Goal: Use online tool/utility: Utilize a website feature to perform a specific function

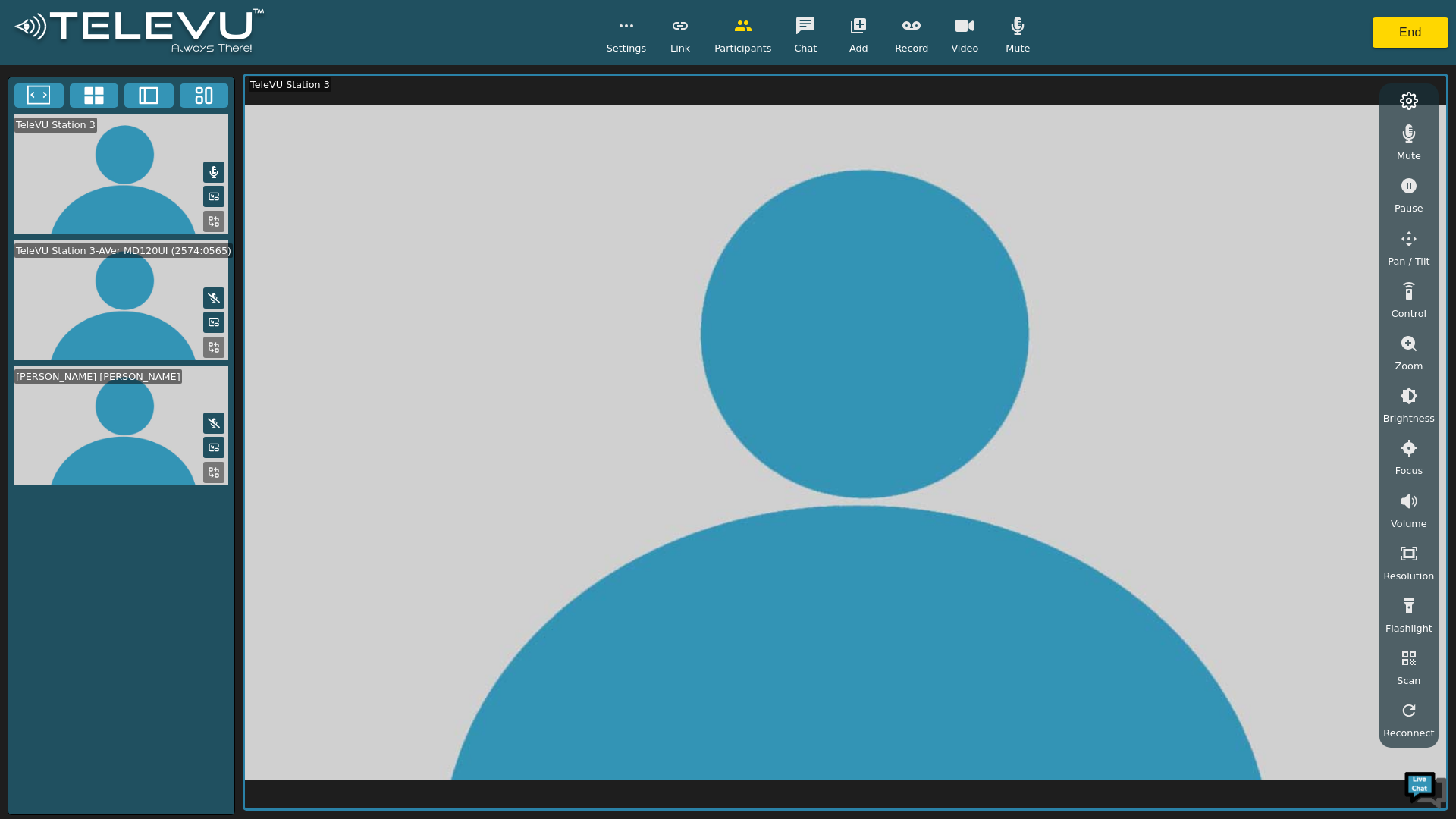
click at [789, 17] on button "button" at bounding box center [806, 26] width 38 height 30
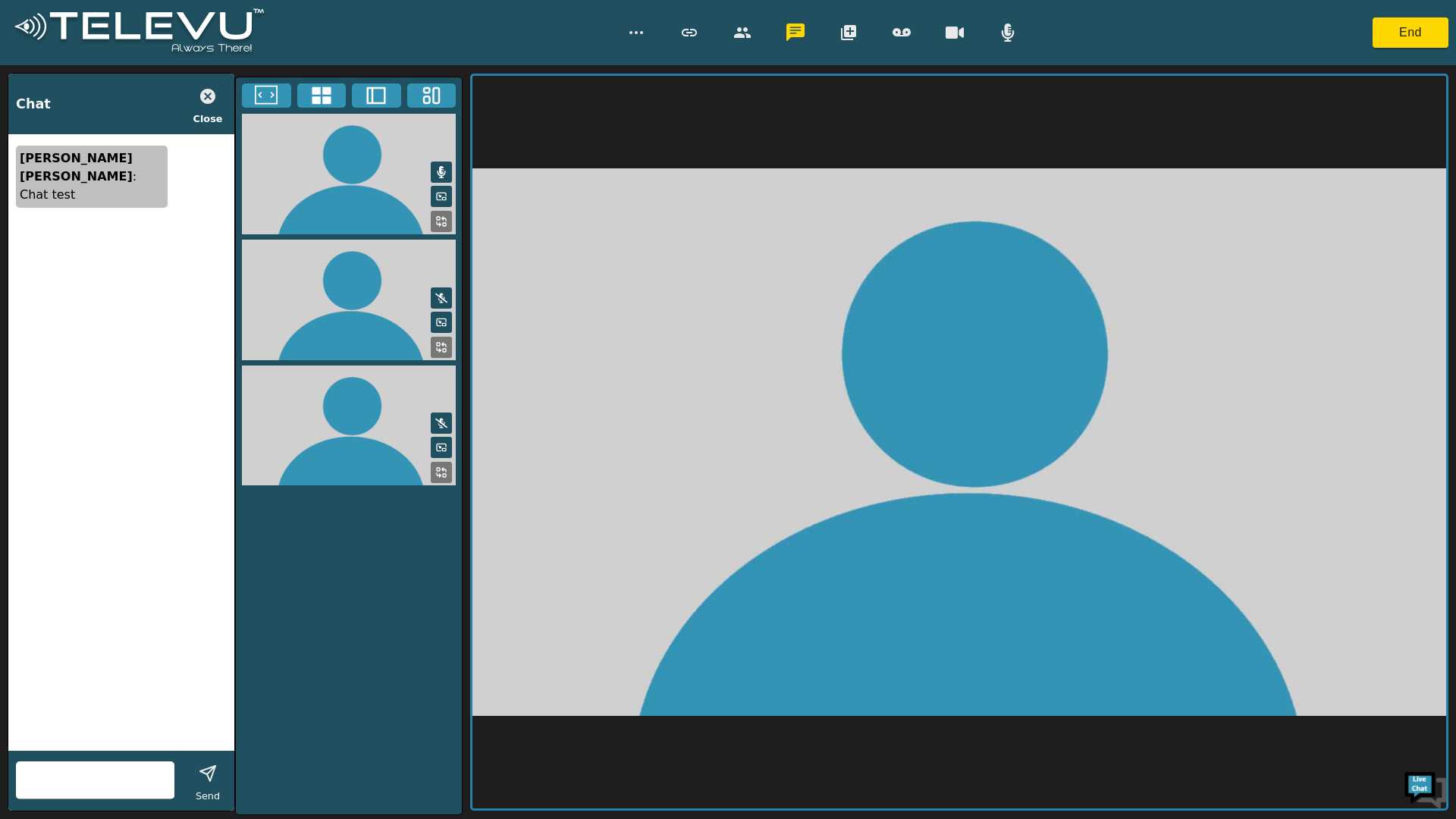
click at [151, 786] on input "text" at bounding box center [95, 780] width 158 height 24
click at [130, 787] on input "text" at bounding box center [95, 780] width 158 height 24
click at [125, 784] on input "text" at bounding box center [95, 780] width 158 height 24
click at [133, 788] on input "text" at bounding box center [95, 780] width 158 height 24
click at [142, 784] on input "text" at bounding box center [95, 780] width 158 height 24
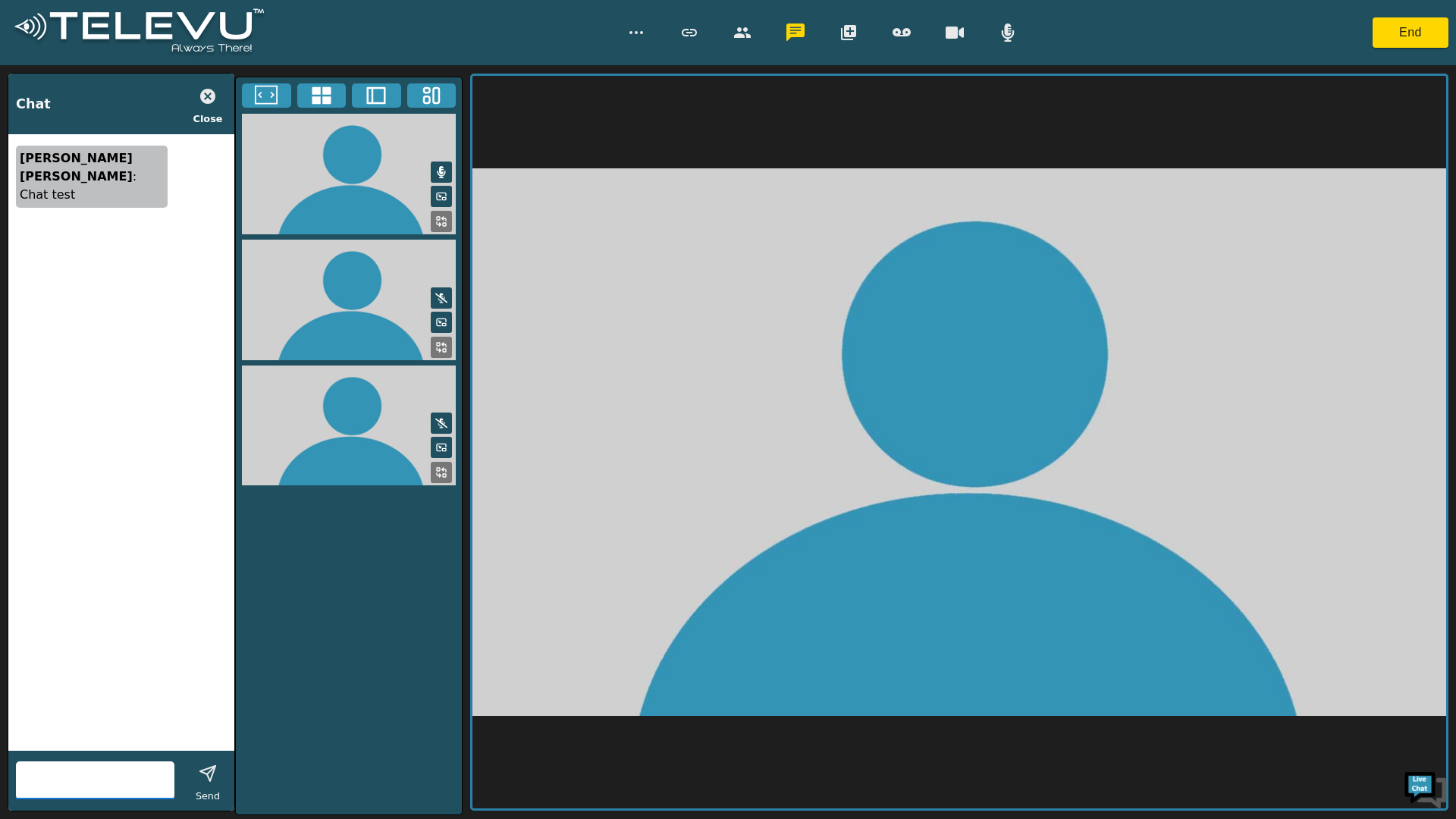
click at [151, 789] on input "text" at bounding box center [95, 780] width 158 height 24
click at [160, 785] on input "text" at bounding box center [95, 780] width 158 height 24
click at [135, 788] on input "text" at bounding box center [95, 780] width 158 height 24
click at [136, 784] on input "text" at bounding box center [95, 780] width 158 height 24
click at [150, 785] on input "text" at bounding box center [95, 780] width 158 height 24
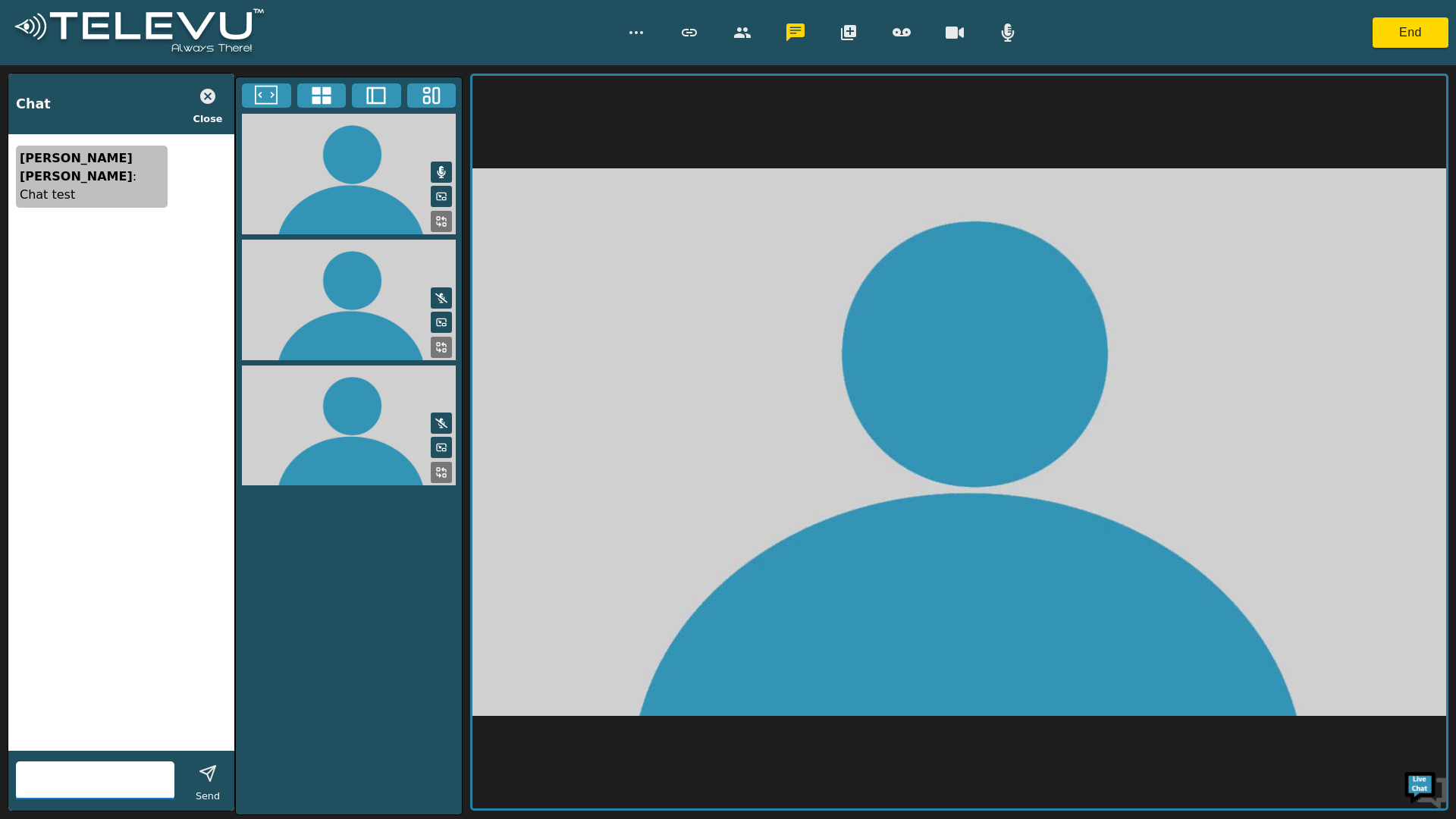
click at [158, 784] on input "text" at bounding box center [95, 780] width 158 height 24
click at [161, 787] on input "text" at bounding box center [95, 780] width 158 height 24
click at [167, 789] on input "text" at bounding box center [95, 780] width 158 height 24
click at [200, 93] on icon "button" at bounding box center [208, 96] width 18 height 18
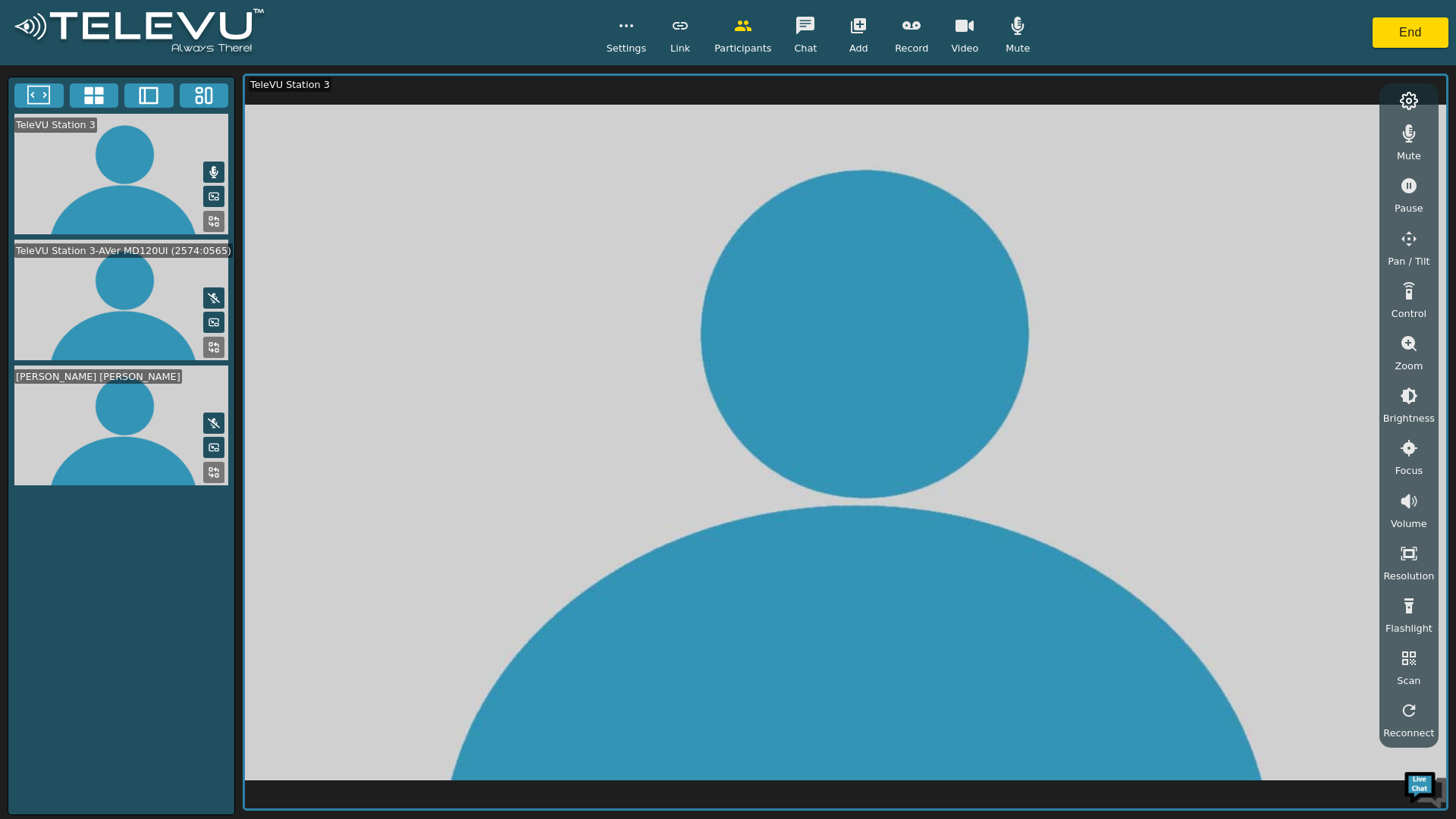
click at [218, 343] on icon at bounding box center [216, 345] width 4 height 4
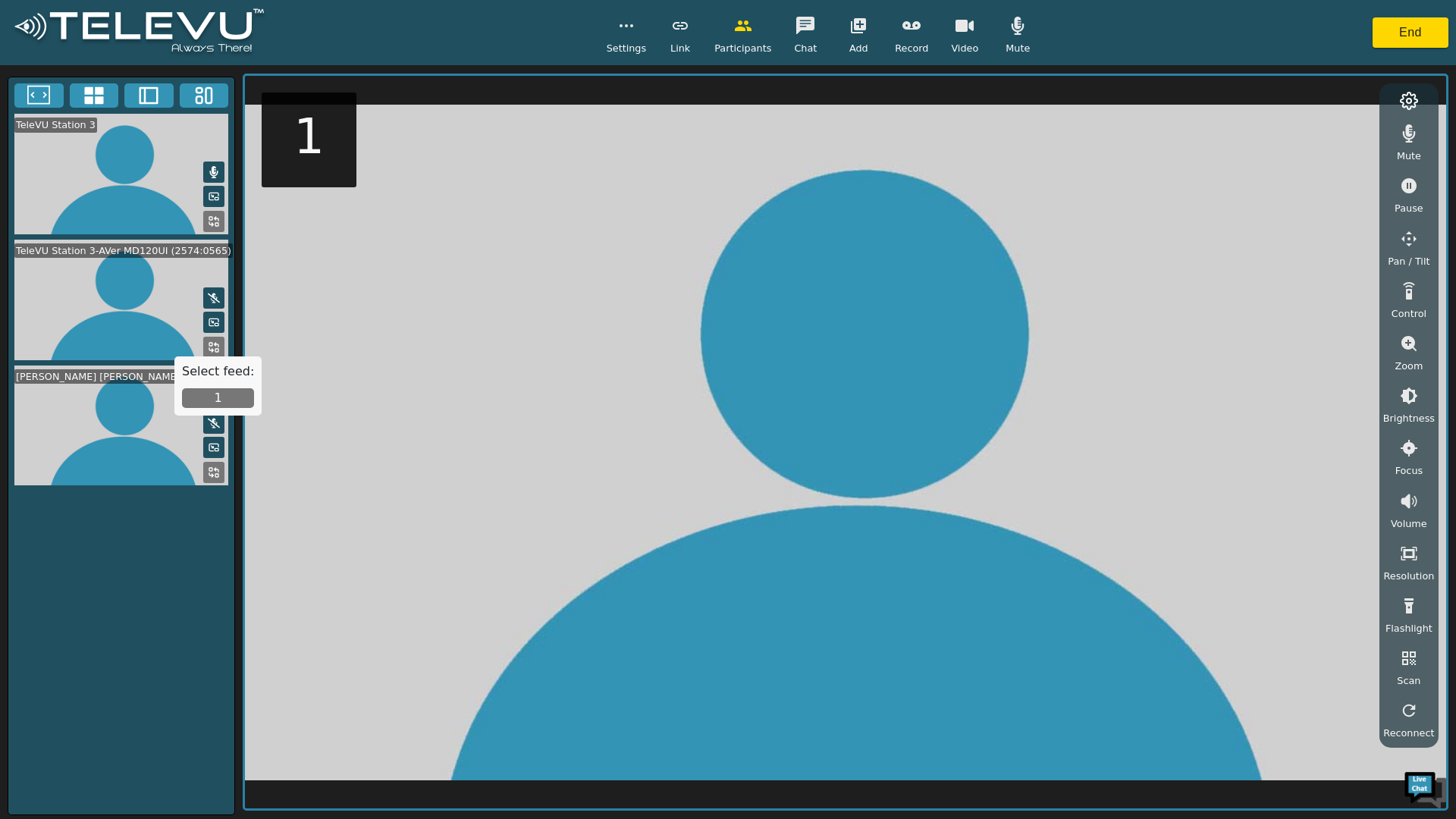
click at [214, 397] on button "1" at bounding box center [218, 398] width 72 height 20
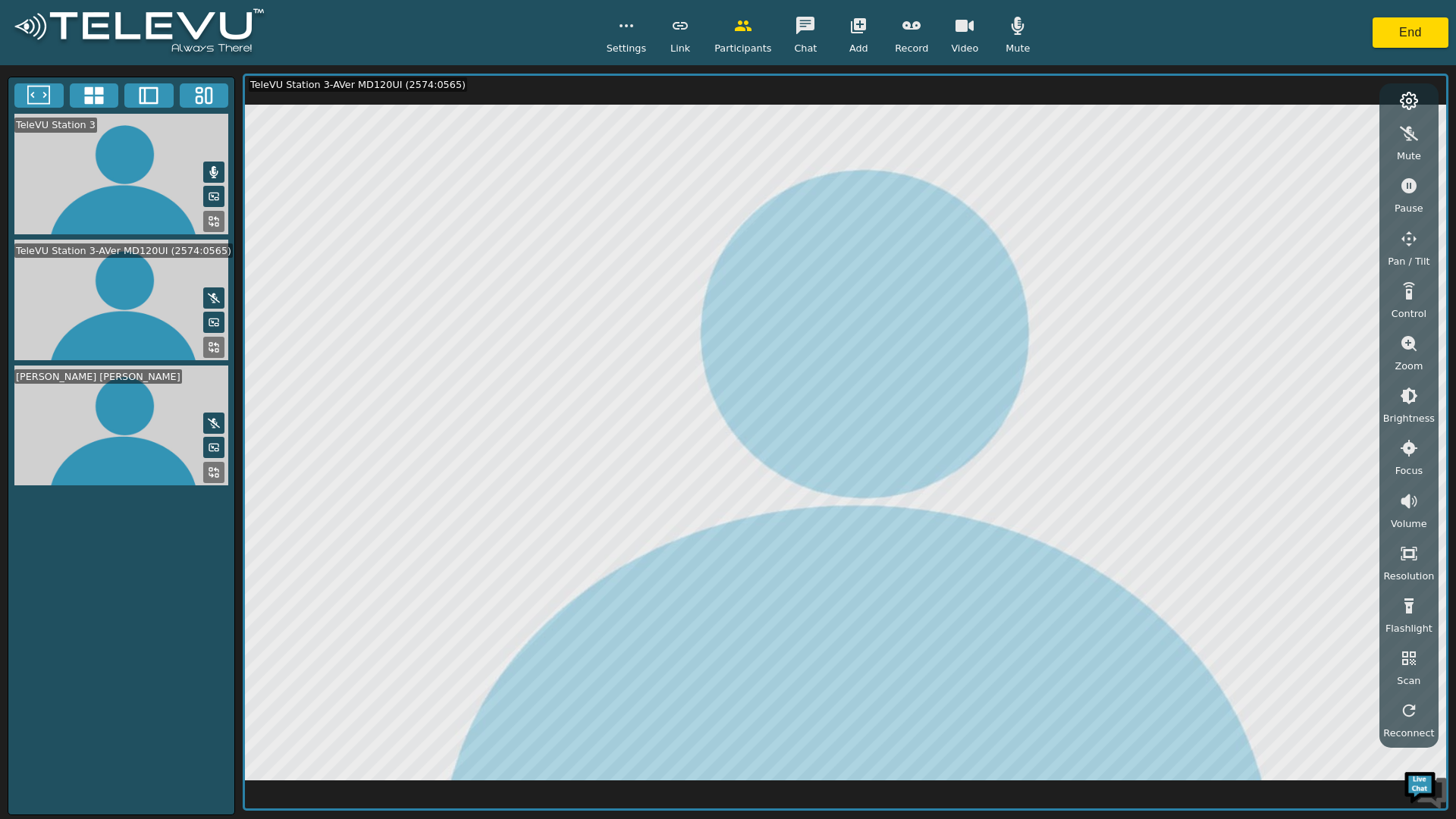
click at [1426, 567] on div "Resolution" at bounding box center [1408, 561] width 50 height 45
click at [1407, 681] on li "MD" at bounding box center [1406, 685] width 75 height 28
click at [1422, 565] on button "button" at bounding box center [1409, 554] width 38 height 30
click at [1417, 624] on li "Full HD" at bounding box center [1406, 630] width 75 height 28
click at [1418, 564] on button "button" at bounding box center [1409, 554] width 38 height 30
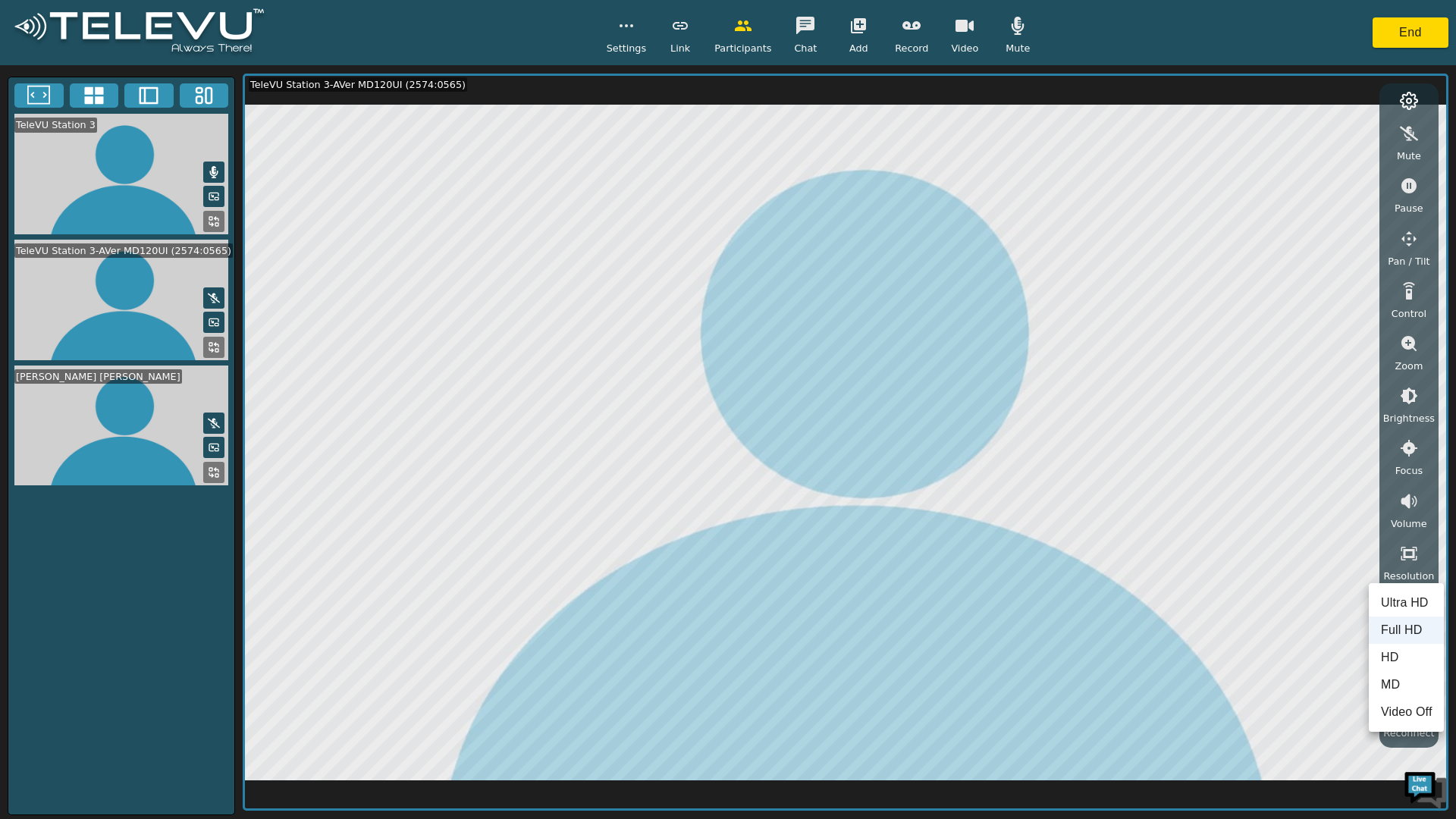
click at [1407, 675] on li "MD" at bounding box center [1406, 685] width 75 height 28
click at [209, 483] on button at bounding box center [213, 472] width 21 height 21
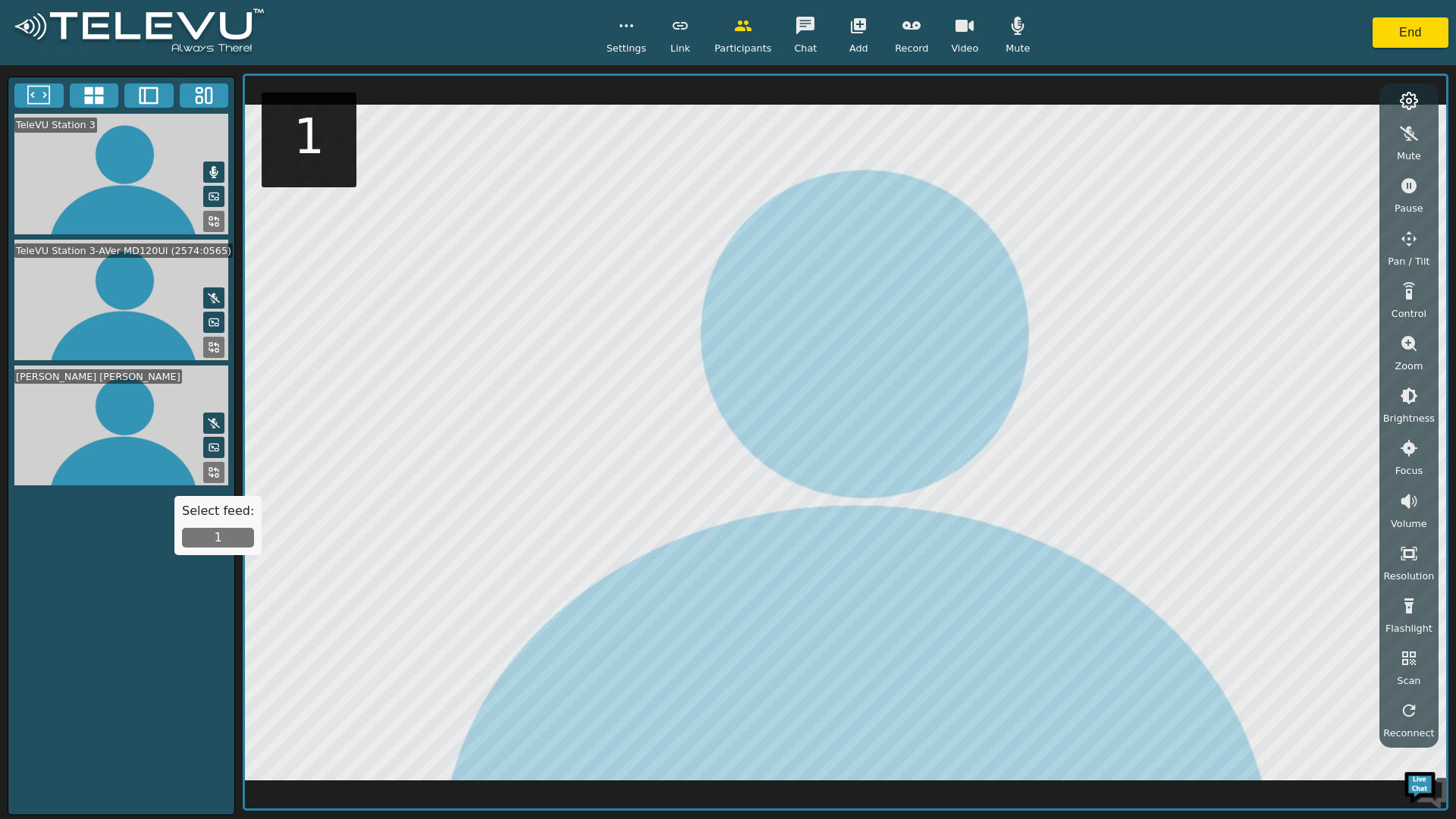
click at [215, 541] on button "1" at bounding box center [218, 537] width 72 height 20
